Goal: Transaction & Acquisition: Purchase product/service

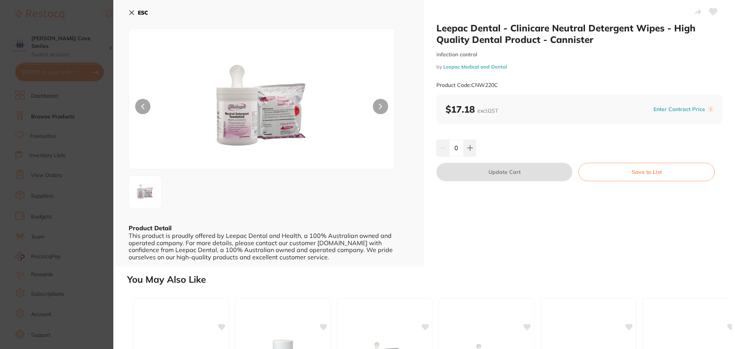
scroll to position [179, 0]
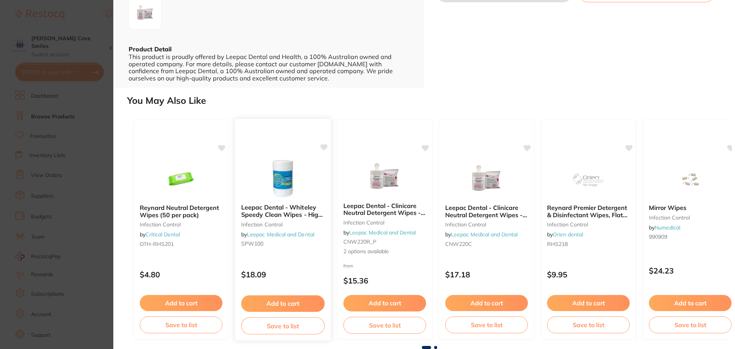
click at [273, 216] on b "Leepac Dental - Whiteley Speedy Clean Wipes - High Quality Dental Product" at bounding box center [282, 211] width 83 height 14
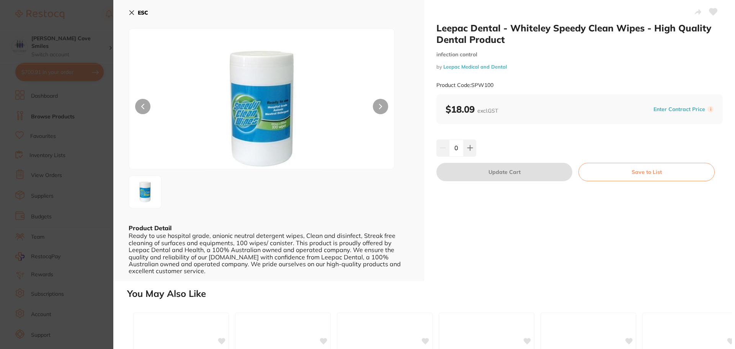
click at [131, 10] on icon at bounding box center [132, 13] width 6 height 6
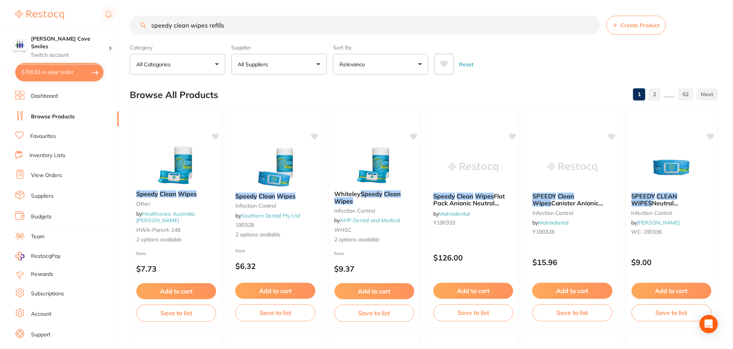
scroll to position [4, 0]
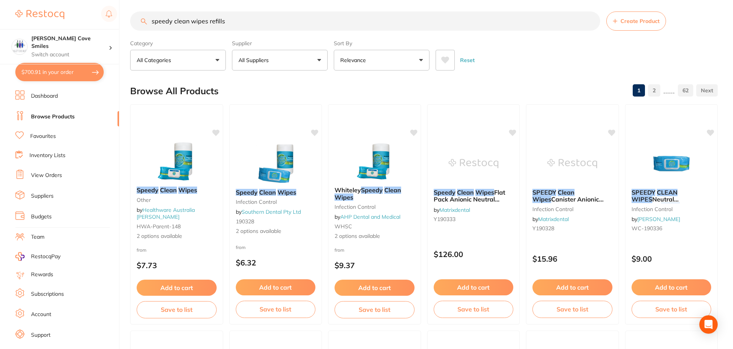
click at [234, 21] on input "speedy clean wipes refills" at bounding box center [365, 20] width 470 height 19
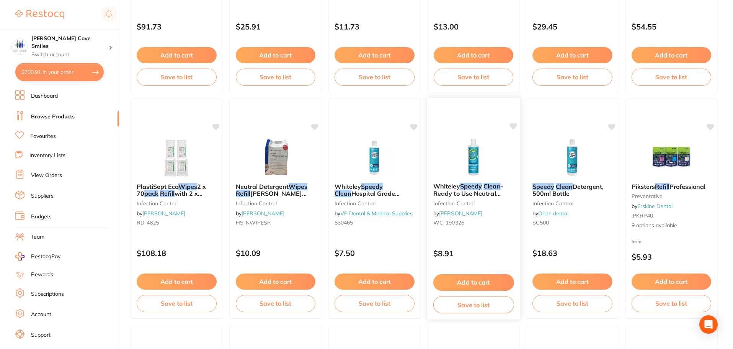
scroll to position [1378, 0]
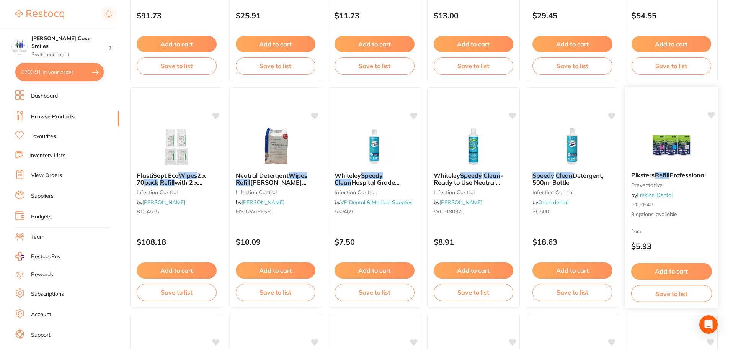
type input "speedy clean wipes refill packs"
click at [663, 269] on button "Add to cart" at bounding box center [671, 271] width 81 height 16
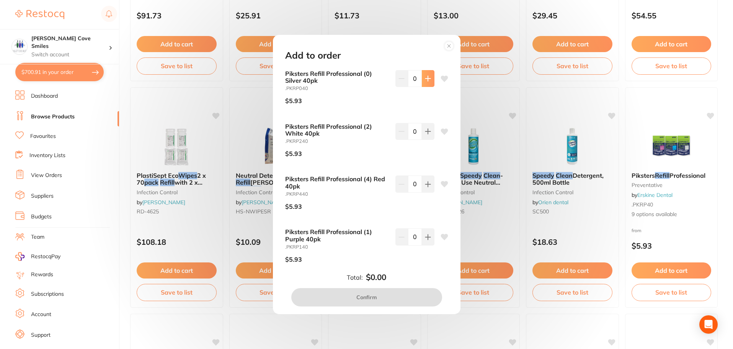
click at [425, 77] on icon at bounding box center [428, 78] width 6 height 6
type input "1"
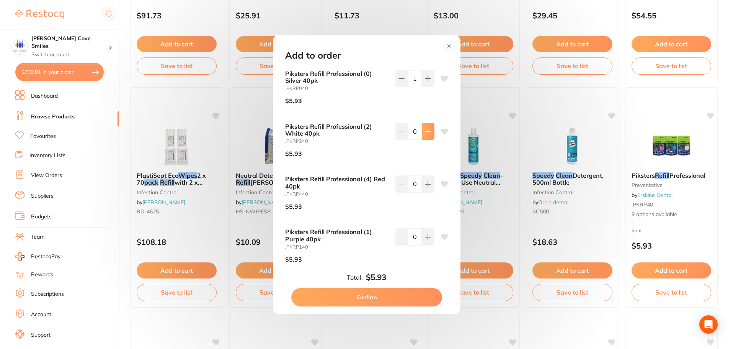
click at [428, 132] on icon at bounding box center [428, 131] width 6 height 6
type input "1"
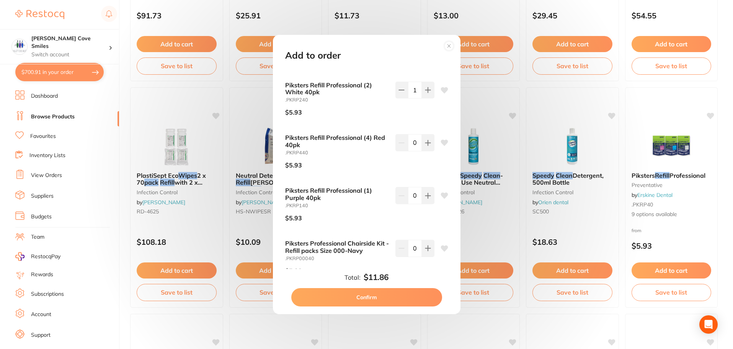
scroll to position [115, 0]
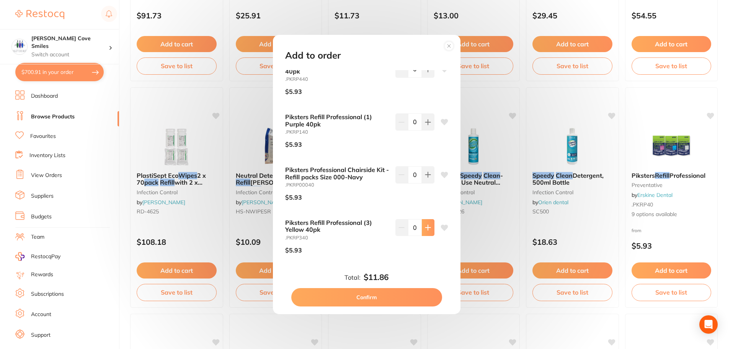
click at [425, 226] on icon at bounding box center [428, 227] width 6 height 6
type input "1"
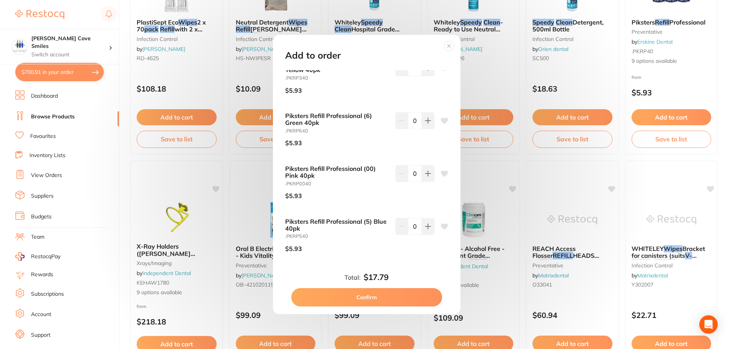
scroll to position [276, 0]
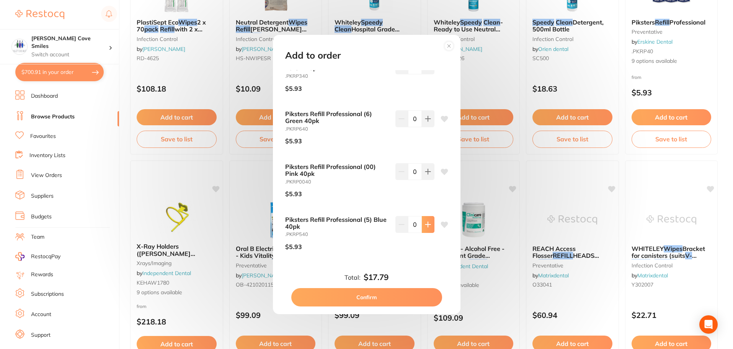
click at [427, 222] on icon at bounding box center [428, 224] width 6 height 6
type input "1"
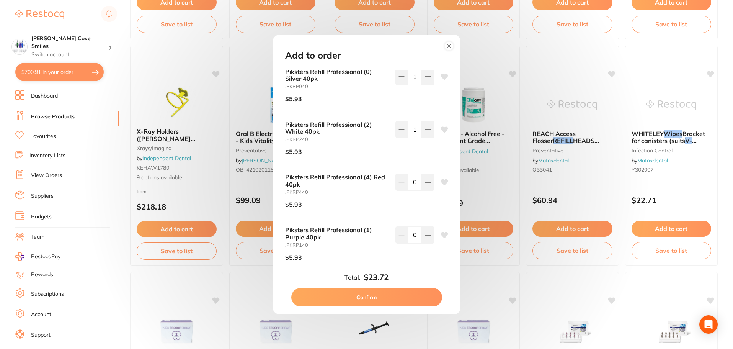
scroll to position [0, 0]
click at [372, 293] on button "Confirm" at bounding box center [366, 297] width 151 height 18
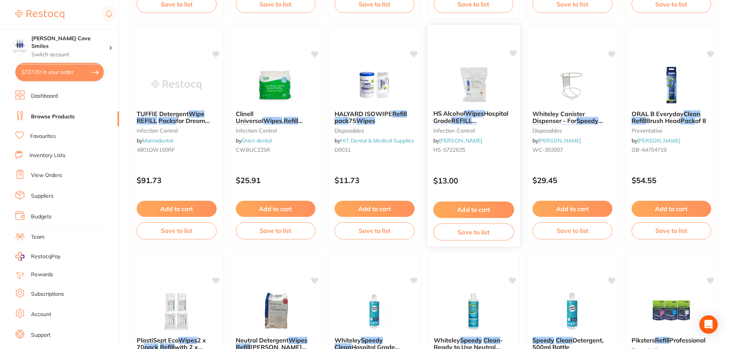
scroll to position [1293, 0]
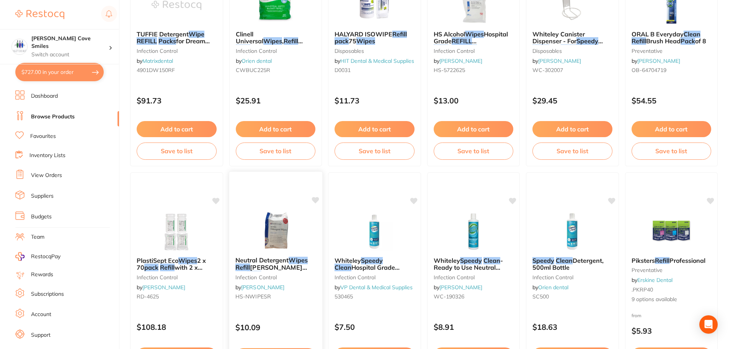
click at [268, 258] on span "Neutral Detergent" at bounding box center [261, 260] width 53 height 8
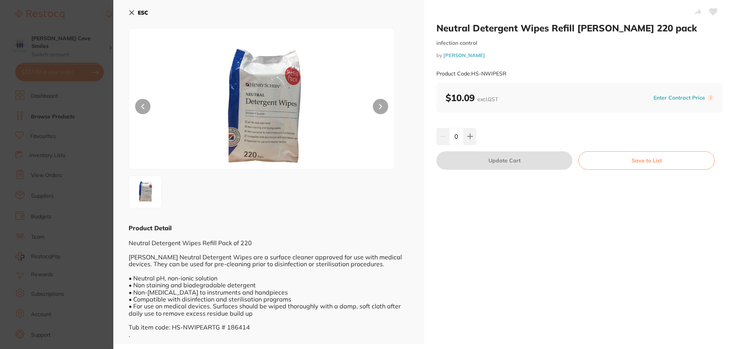
click at [143, 11] on b "ESC" at bounding box center [143, 12] width 10 height 7
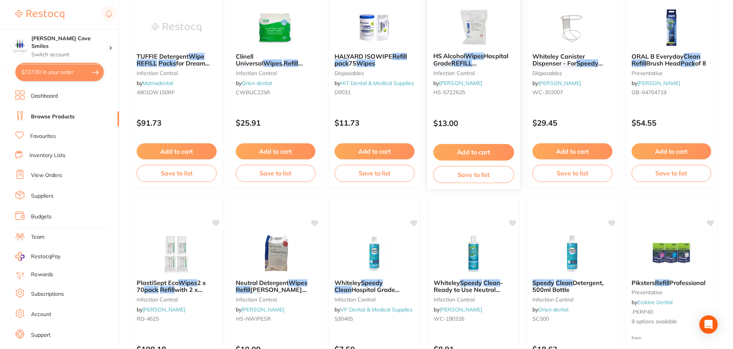
scroll to position [1293, 0]
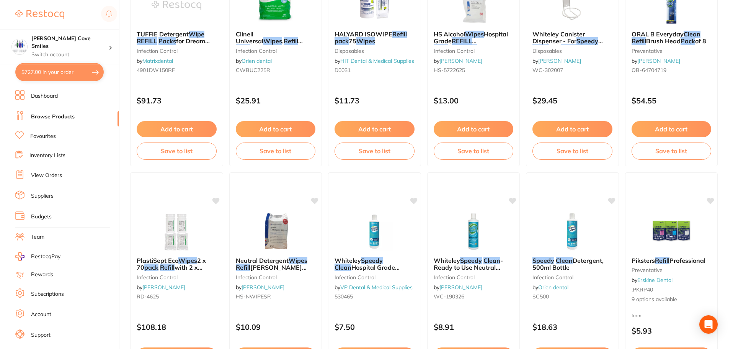
click at [73, 70] on button "$727.00 in your order" at bounding box center [59, 72] width 88 height 18
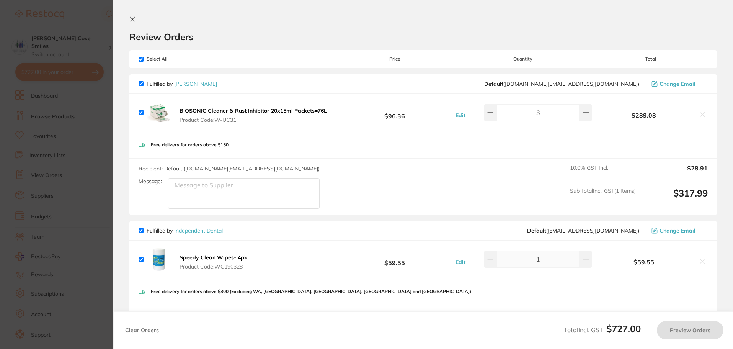
checkbox input "true"
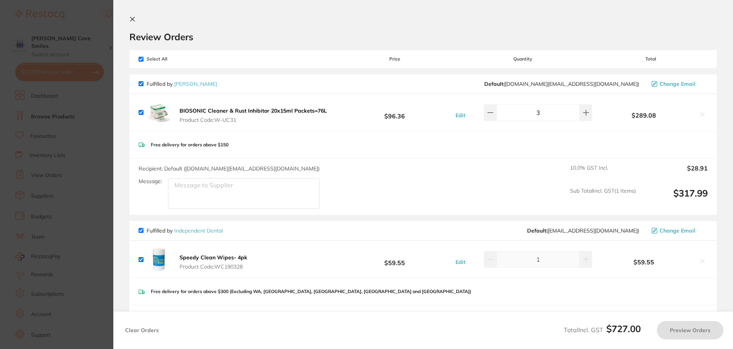
checkbox input "true"
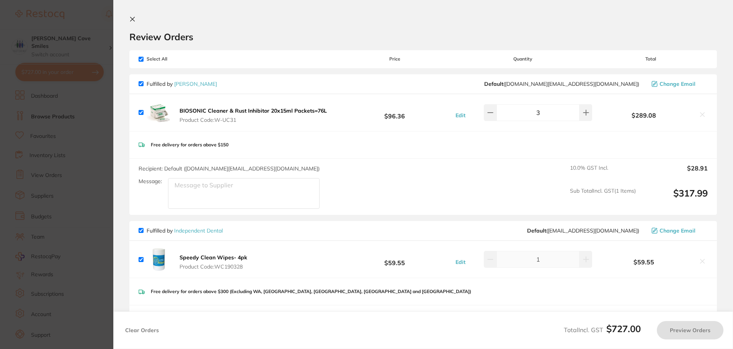
checkbox input "true"
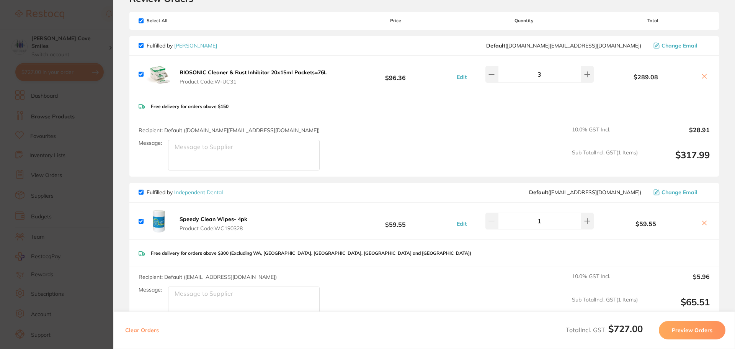
scroll to position [0, 0]
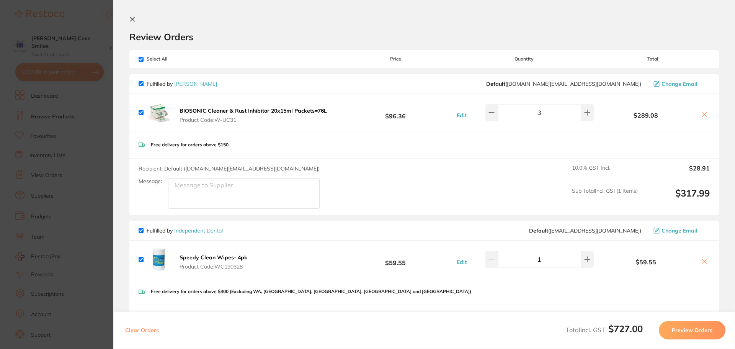
click at [130, 19] on icon at bounding box center [132, 19] width 6 height 6
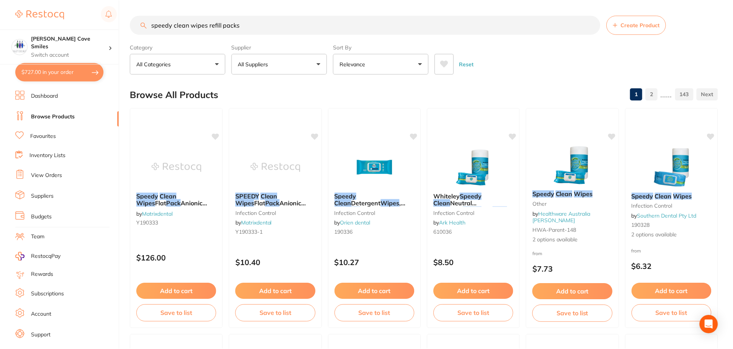
scroll to position [1293, 0]
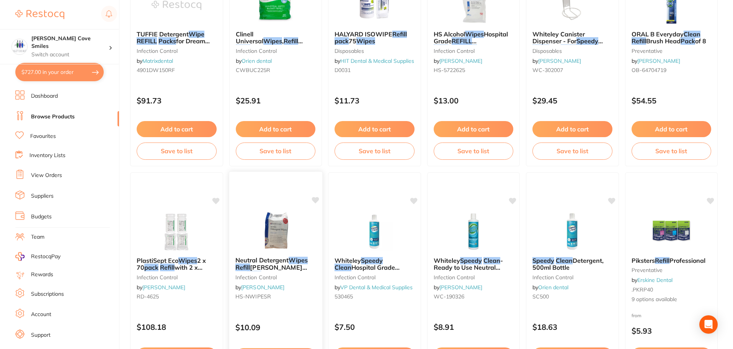
click at [284, 256] on div "Neutral Detergent Wipes Refill [PERSON_NAME] 220 pack infection control by [PER…" at bounding box center [275, 279] width 93 height 59
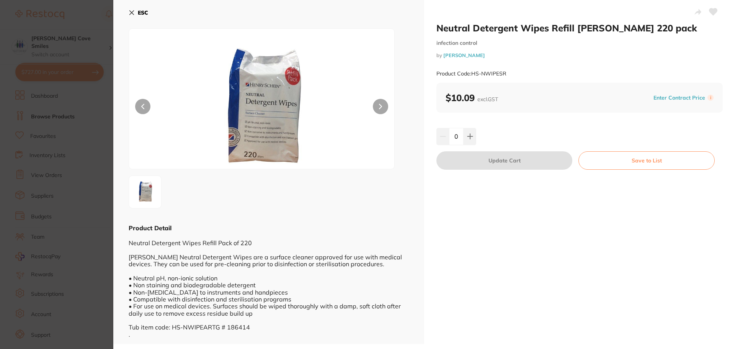
click at [132, 11] on icon at bounding box center [132, 13] width 6 height 6
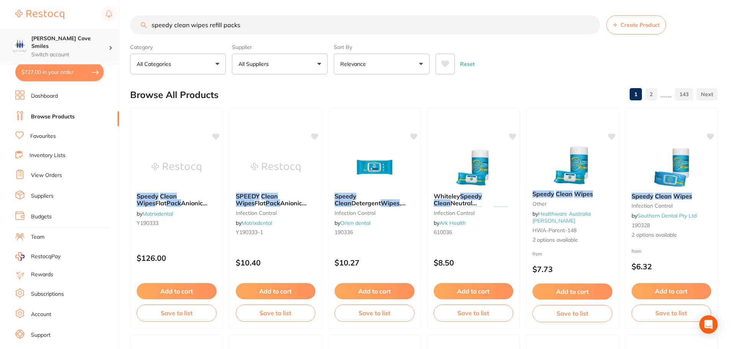
scroll to position [0, 0]
drag, startPoint x: 246, startPoint y: 24, endPoint x: 32, endPoint y: 42, distance: 215.1
click at [39, 41] on div "$727.00 [PERSON_NAME] Cove Smiles Switch account [PERSON_NAME] Cove Smiles $727…" at bounding box center [366, 174] width 733 height 349
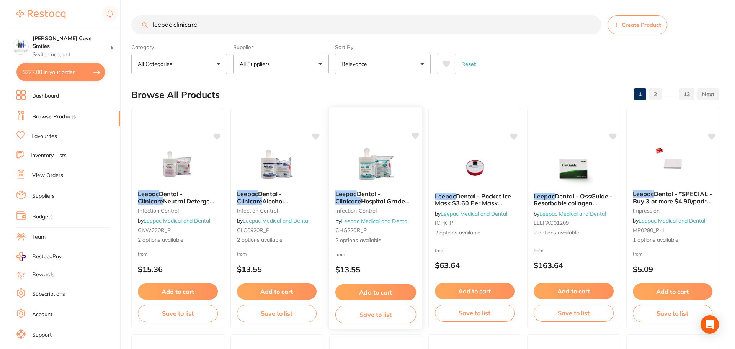
scroll to position [0, 0]
click at [351, 194] on em "Leepac" at bounding box center [344, 194] width 21 height 8
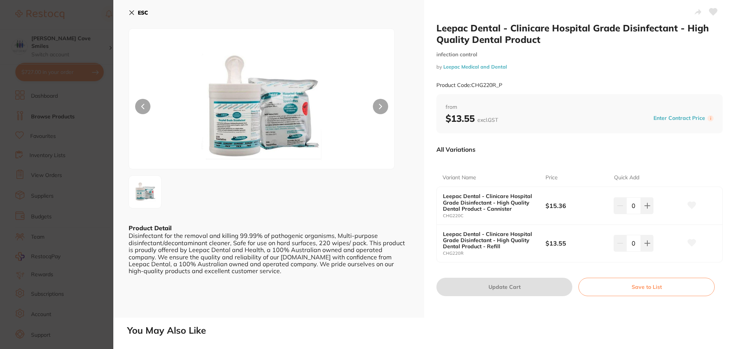
click at [383, 103] on button at bounding box center [380, 106] width 15 height 15
click at [377, 104] on button at bounding box center [380, 106] width 15 height 15
click at [139, 103] on button at bounding box center [142, 106] width 15 height 15
click at [260, 125] on img at bounding box center [261, 108] width 159 height 121
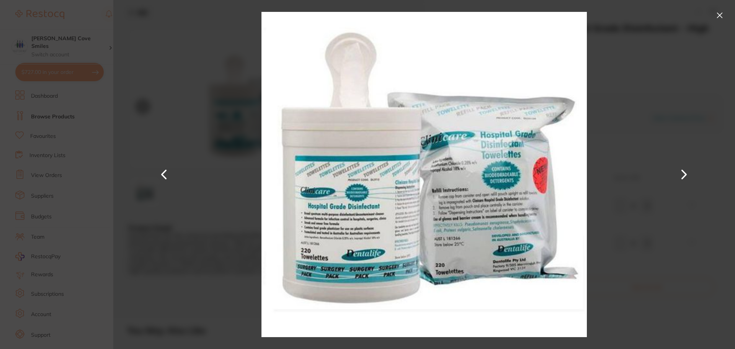
click at [717, 13] on button at bounding box center [719, 15] width 12 height 12
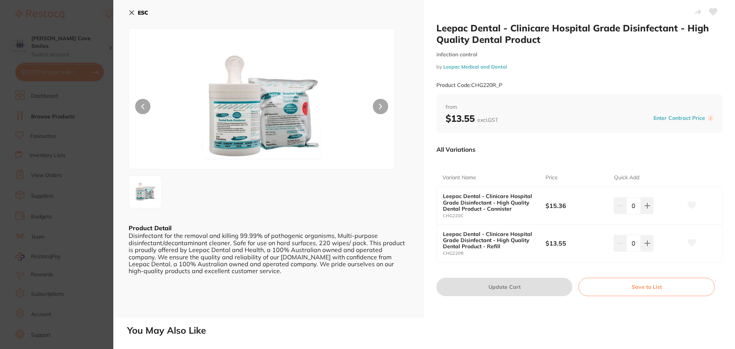
click at [224, 122] on img at bounding box center [261, 108] width 159 height 121
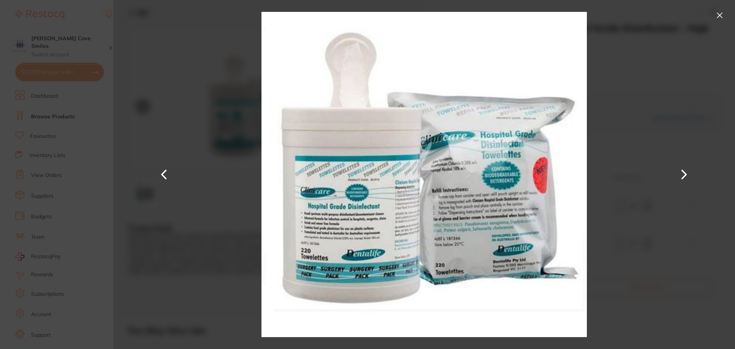
click at [716, 14] on button at bounding box center [719, 15] width 12 height 12
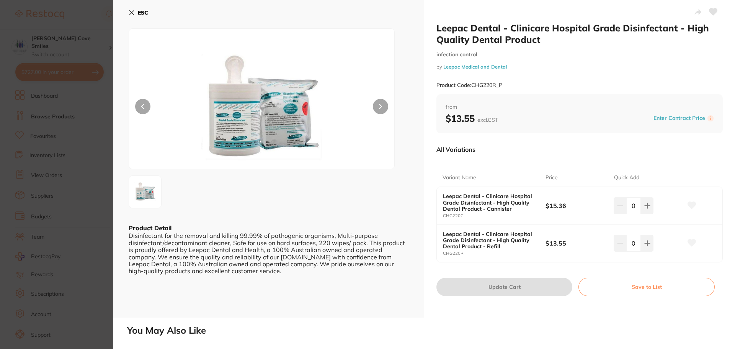
click at [131, 13] on icon at bounding box center [132, 13] width 4 height 4
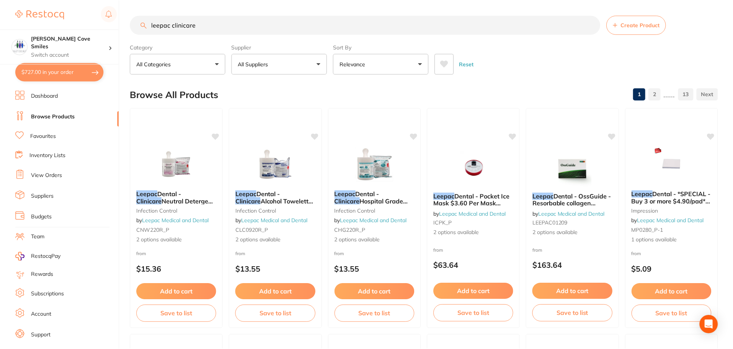
scroll to position [0, 0]
click at [166, 209] on small "infection control" at bounding box center [176, 210] width 81 height 6
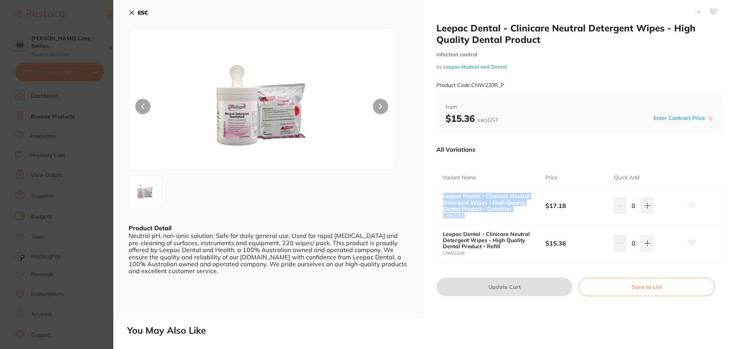
drag, startPoint x: 442, startPoint y: 195, endPoint x: 499, endPoint y: 214, distance: 60.0
click at [499, 214] on div "Leepac Dental - Clinicare Neutral Detergent Wipes - High Quality Dental Product…" at bounding box center [494, 205] width 103 height 25
copy div "Leepac Dental - Clinicare Neutral Detergent Wipes - High Quality Dental Product…"
click at [131, 11] on icon at bounding box center [132, 13] width 6 height 6
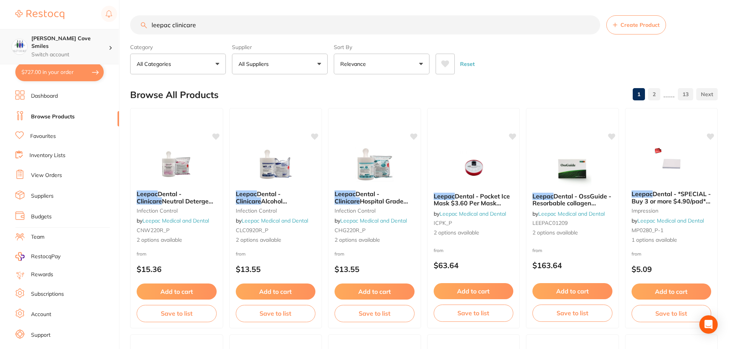
scroll to position [0, 0]
drag, startPoint x: 183, startPoint y: 26, endPoint x: 111, endPoint y: 43, distance: 73.9
click at [111, 43] on div "$727.00 [PERSON_NAME] Cove Smiles Switch account [PERSON_NAME] Cove Smiles $727…" at bounding box center [366, 174] width 733 height 349
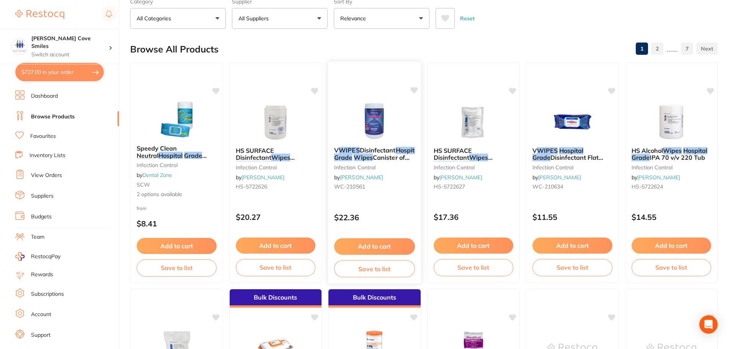
scroll to position [0, 0]
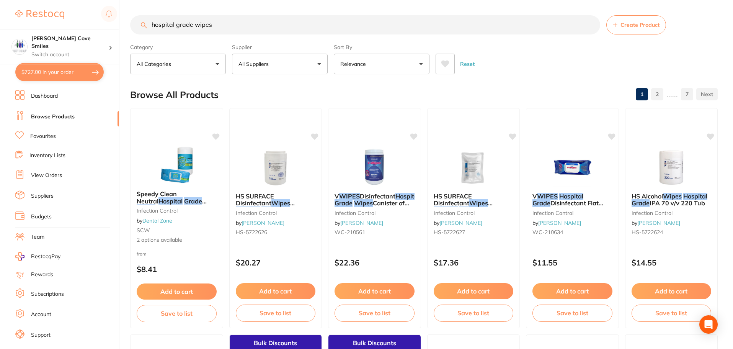
click at [194, 25] on input "hospital grade wipes" at bounding box center [365, 24] width 470 height 19
type input "hospital grade detergent wipes"
